Goal: Navigation & Orientation: Find specific page/section

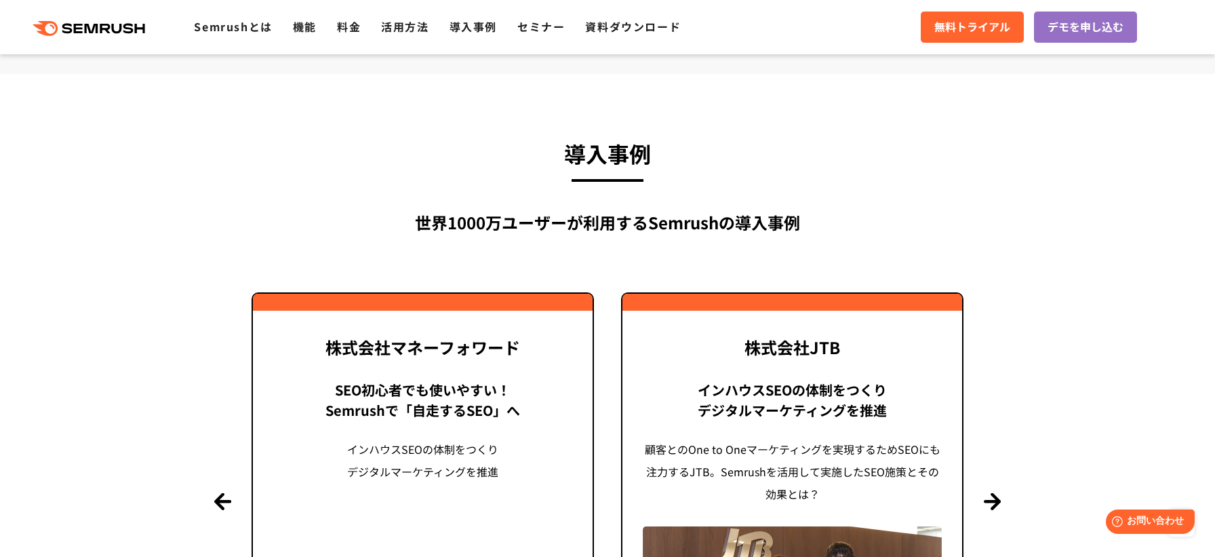
scroll to position [3390, 0]
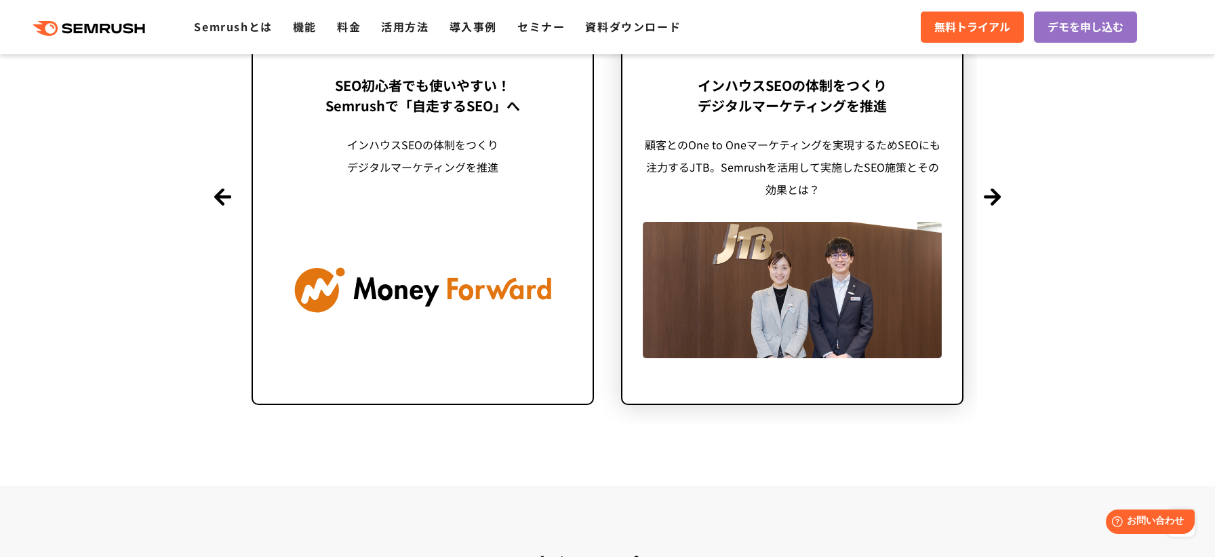
click at [839, 321] on img at bounding box center [792, 290] width 299 height 136
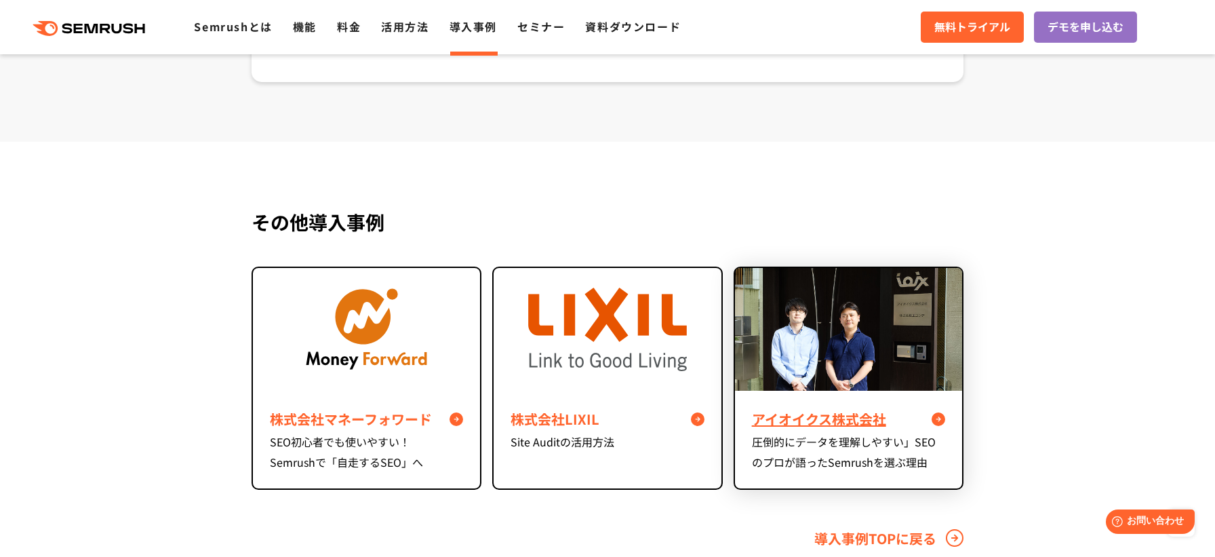
scroll to position [6510, 0]
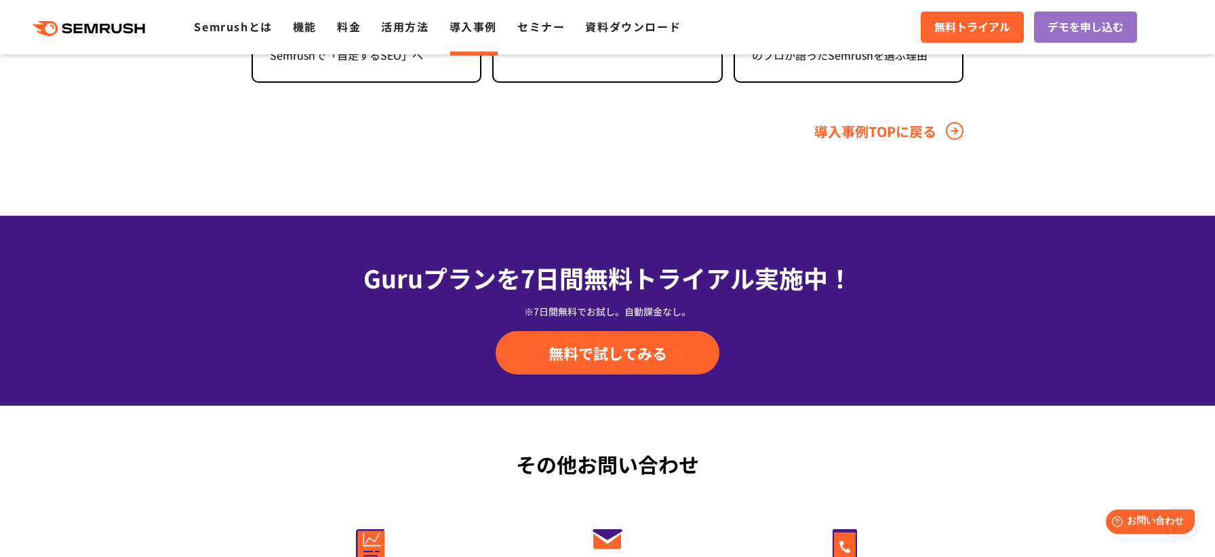
click at [881, 141] on link "導入事例TOPに戻る" at bounding box center [888, 131] width 149 height 20
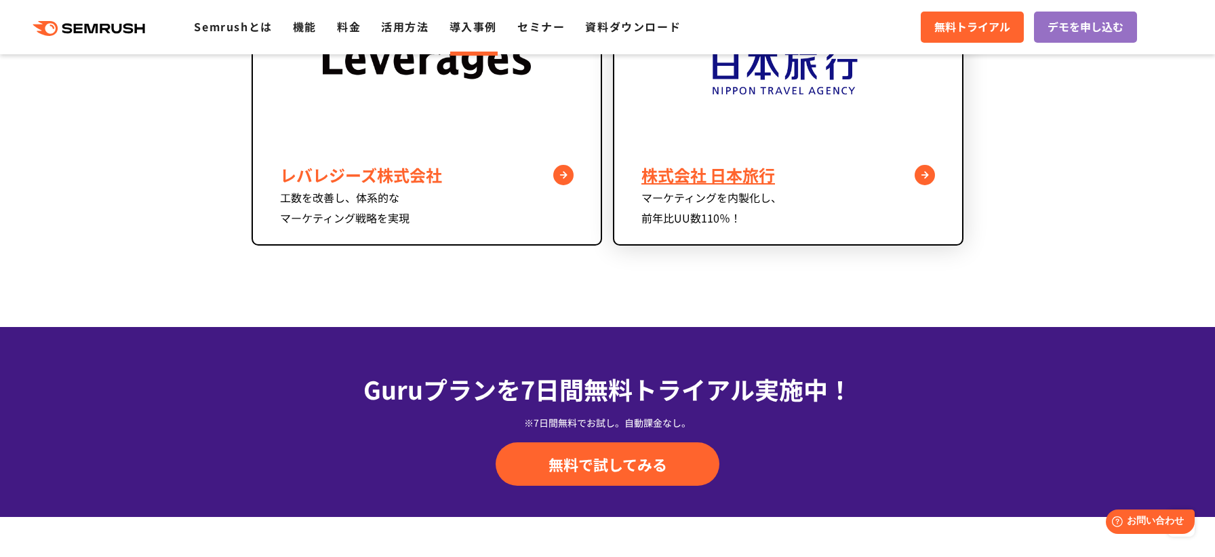
scroll to position [1288, 0]
